Goal: Information Seeking & Learning: Learn about a topic

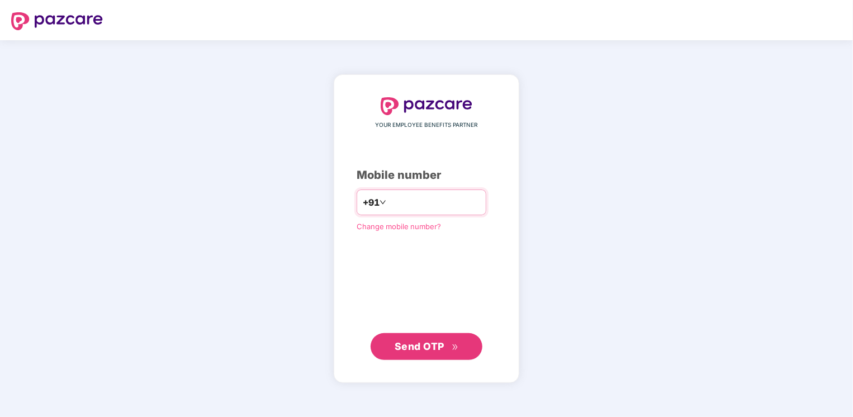
click at [407, 202] on input "number" at bounding box center [434, 202] width 92 height 18
type input "**********"
click at [425, 341] on span "Send OTP" at bounding box center [420, 346] width 50 height 12
click at [440, 338] on span "Send OTP" at bounding box center [427, 346] width 64 height 16
click at [402, 206] on input "number" at bounding box center [434, 202] width 92 height 18
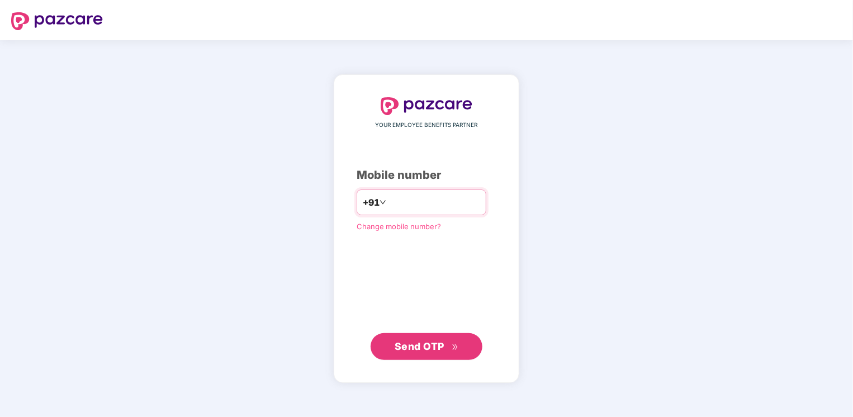
drag, startPoint x: 382, startPoint y: 205, endPoint x: 385, endPoint y: 210, distance: 5.8
click at [388, 205] on input "**********" at bounding box center [434, 202] width 92 height 18
type input "**********"
click at [425, 339] on span "Send OTP" at bounding box center [427, 346] width 64 height 16
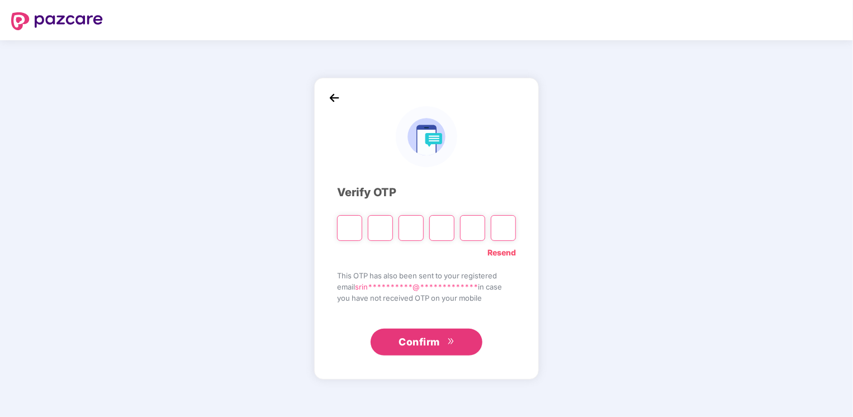
type input "*"
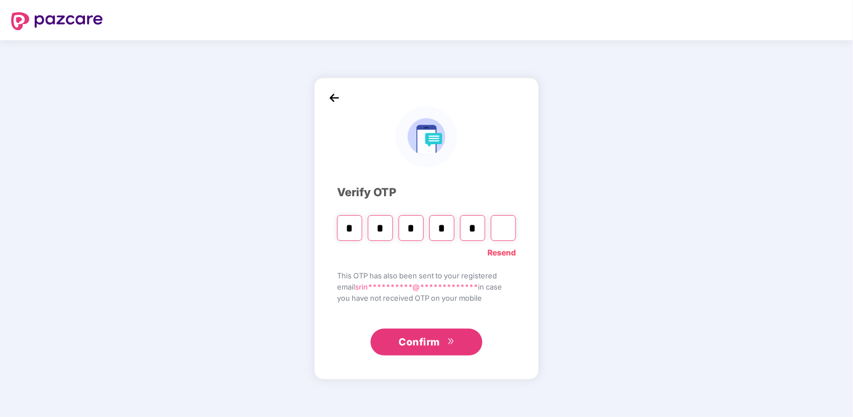
type input "*"
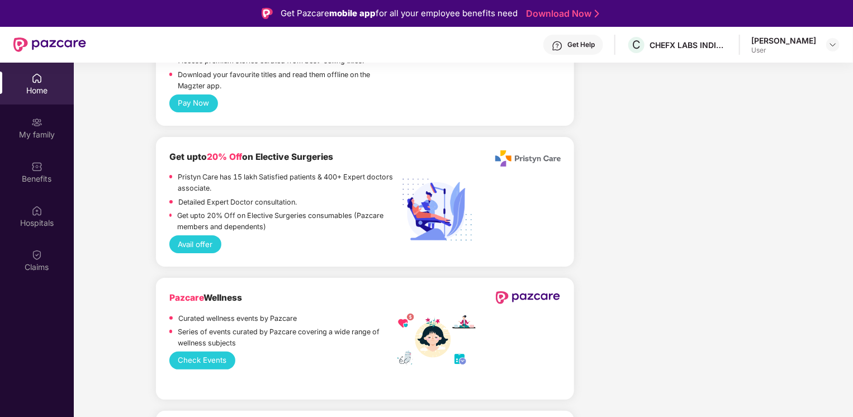
scroll to position [2180, 0]
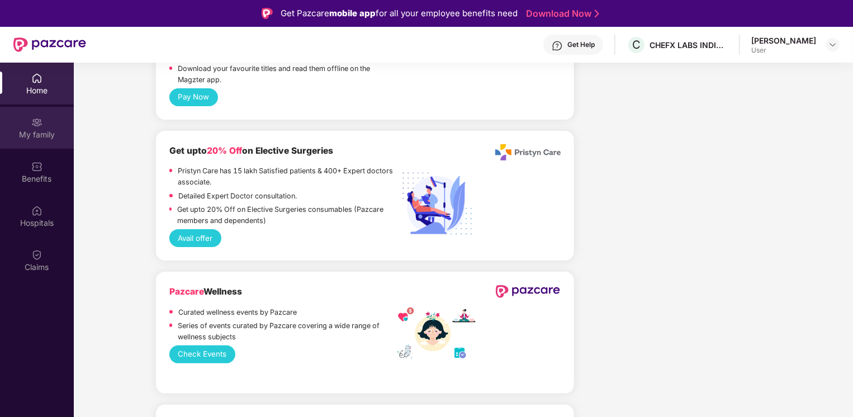
click at [44, 142] on div "My family" at bounding box center [37, 128] width 74 height 42
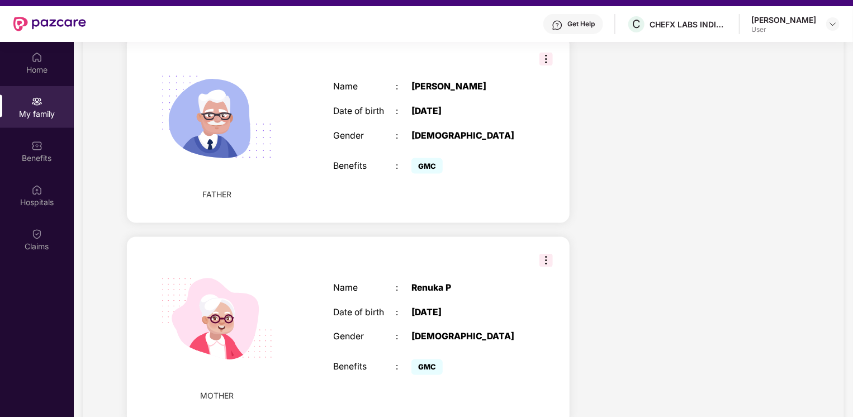
scroll to position [63, 0]
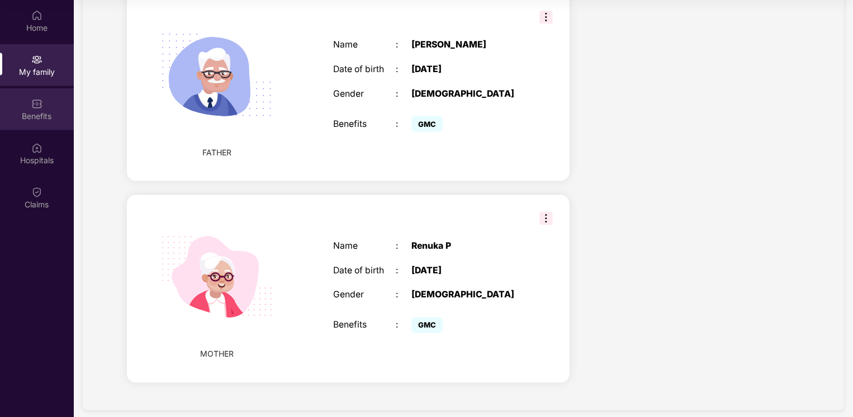
click at [35, 106] on img at bounding box center [36, 103] width 11 height 11
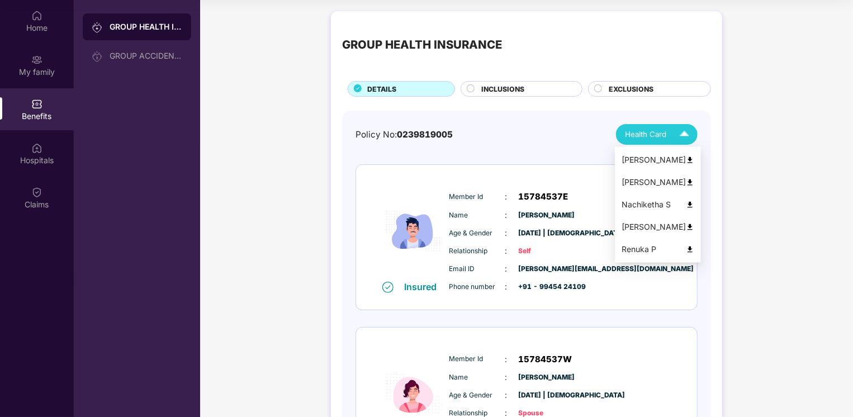
click at [672, 129] on div "Health Card" at bounding box center [659, 135] width 69 height 20
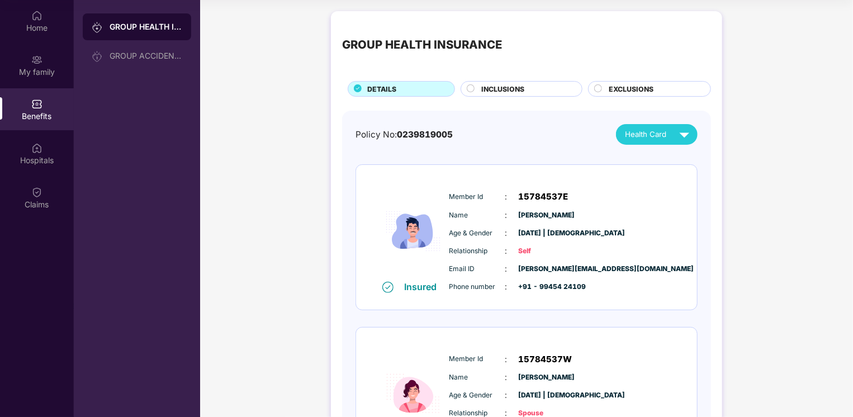
click at [504, 125] on div "Policy No: 0239819005 Health Card" at bounding box center [526, 134] width 342 height 21
click at [30, 150] on div "Hospitals" at bounding box center [37, 153] width 74 height 42
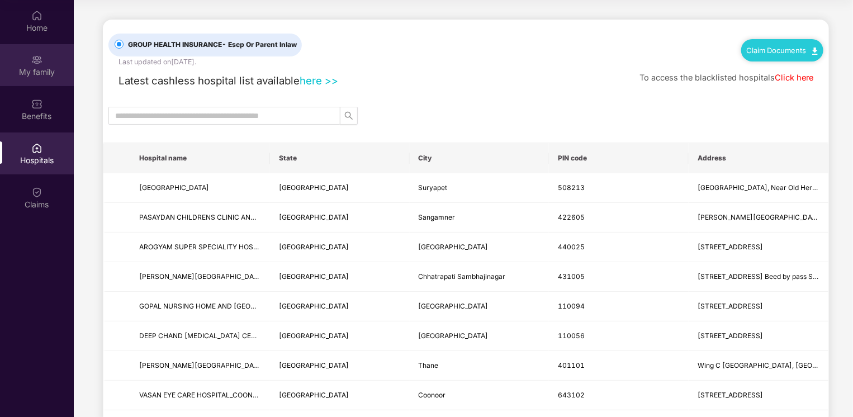
click at [35, 58] on img at bounding box center [36, 59] width 11 height 11
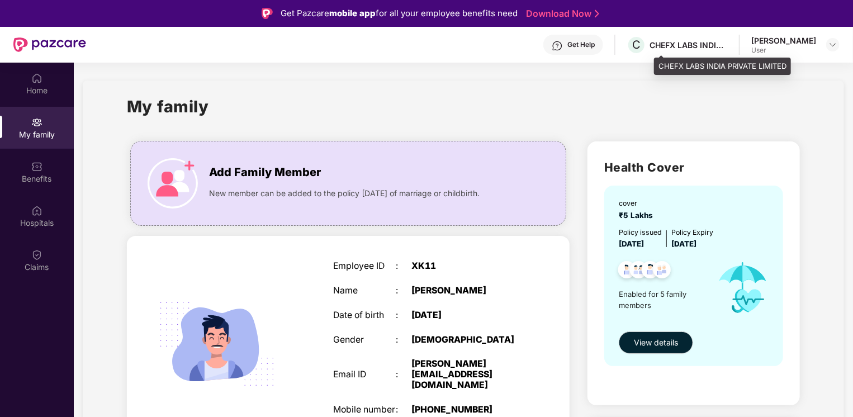
click at [684, 46] on div "CHEFX LABS INDIA PRIVATE LIMITED" at bounding box center [688, 45] width 78 height 11
click at [703, 48] on div "CHEFX LABS INDIA PRIVATE LIMITED" at bounding box center [688, 45] width 78 height 11
click at [641, 50] on span "C" at bounding box center [636, 44] width 8 height 13
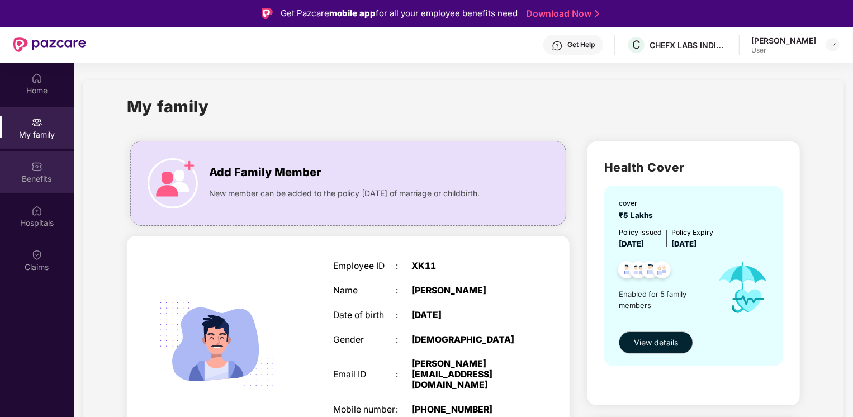
click at [38, 175] on div "Benefits" at bounding box center [37, 178] width 74 height 11
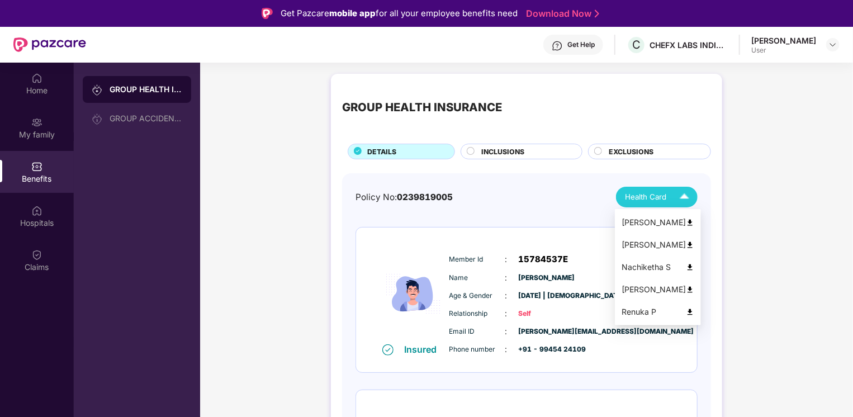
click at [684, 194] on img at bounding box center [685, 197] width 20 height 20
click at [686, 222] on img at bounding box center [690, 223] width 8 height 8
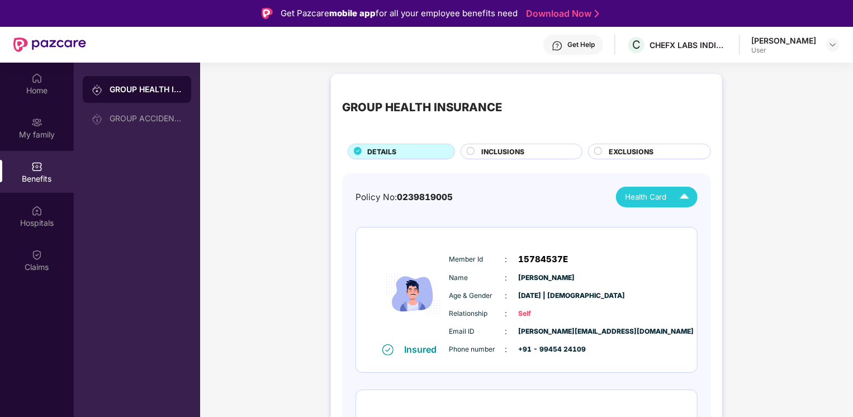
click at [531, 149] on div "INCLUSIONS" at bounding box center [526, 152] width 100 height 12
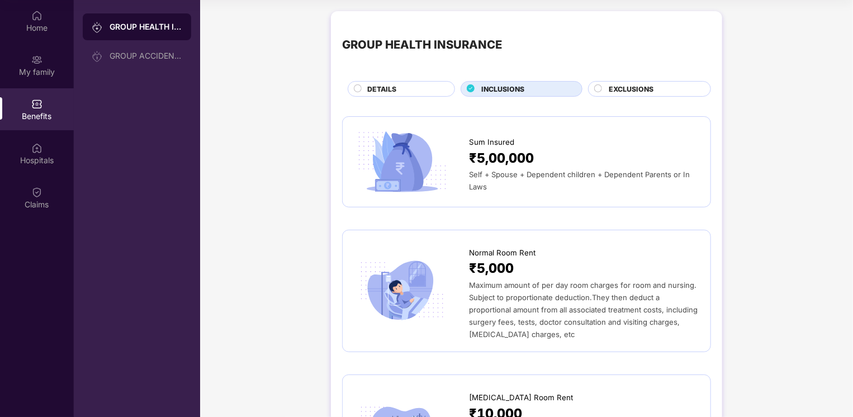
click at [639, 88] on span "EXCLUSIONS" at bounding box center [631, 89] width 45 height 11
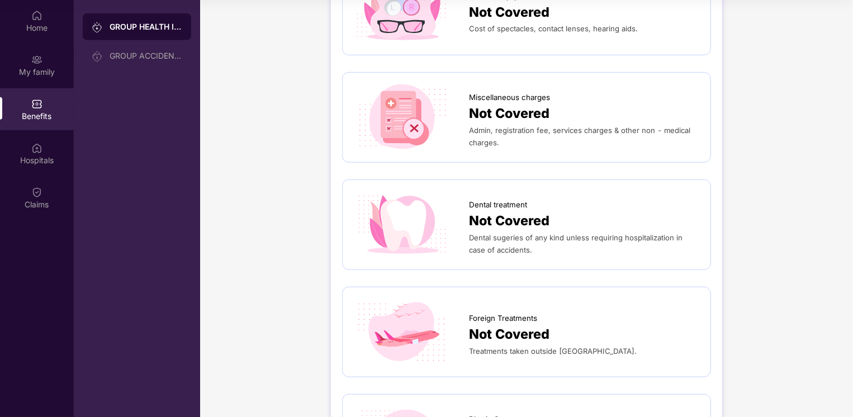
scroll to position [279, 0]
